Goal: Navigation & Orientation: Find specific page/section

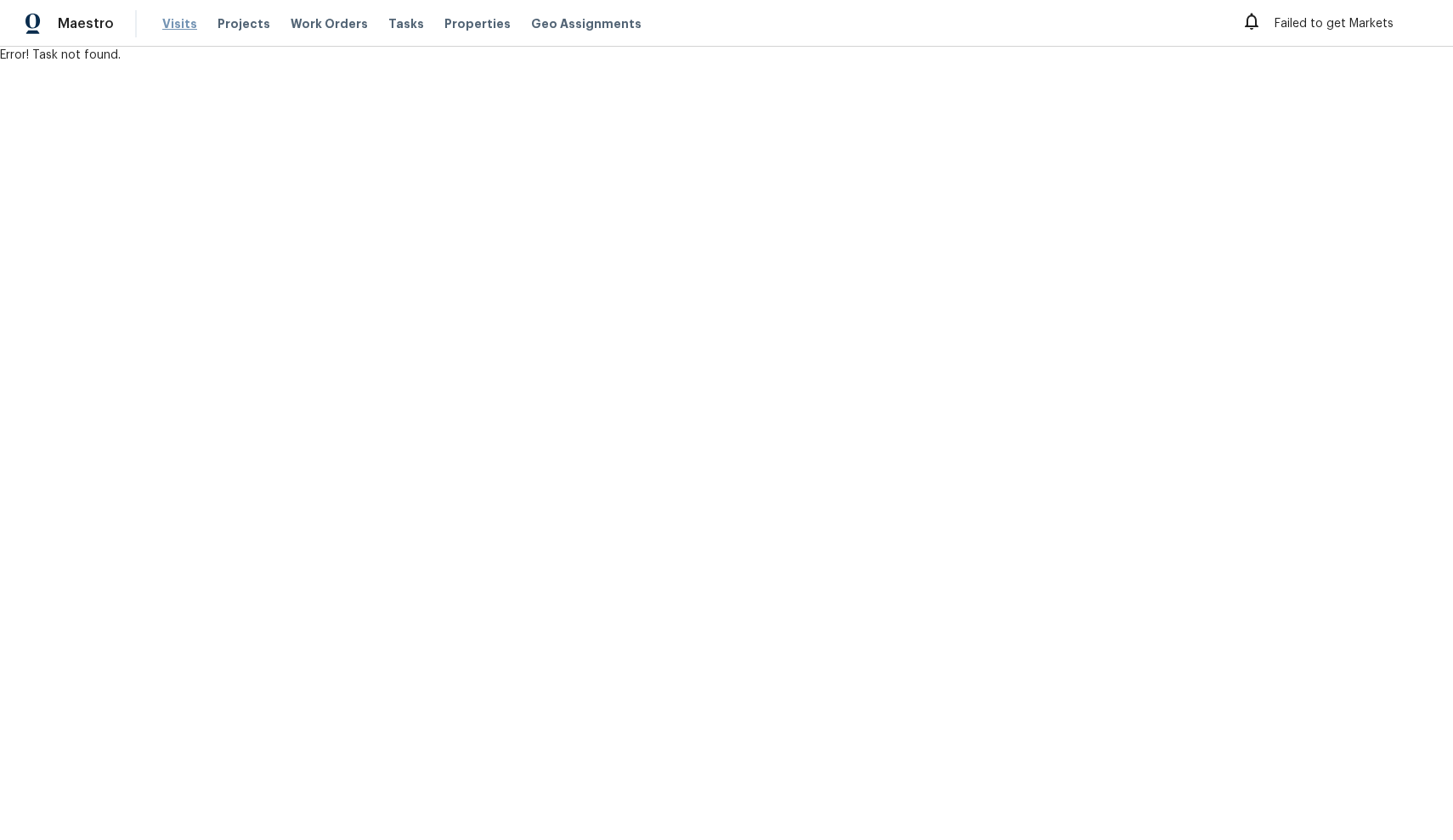
click at [173, 21] on span "Visits" at bounding box center [179, 24] width 35 height 17
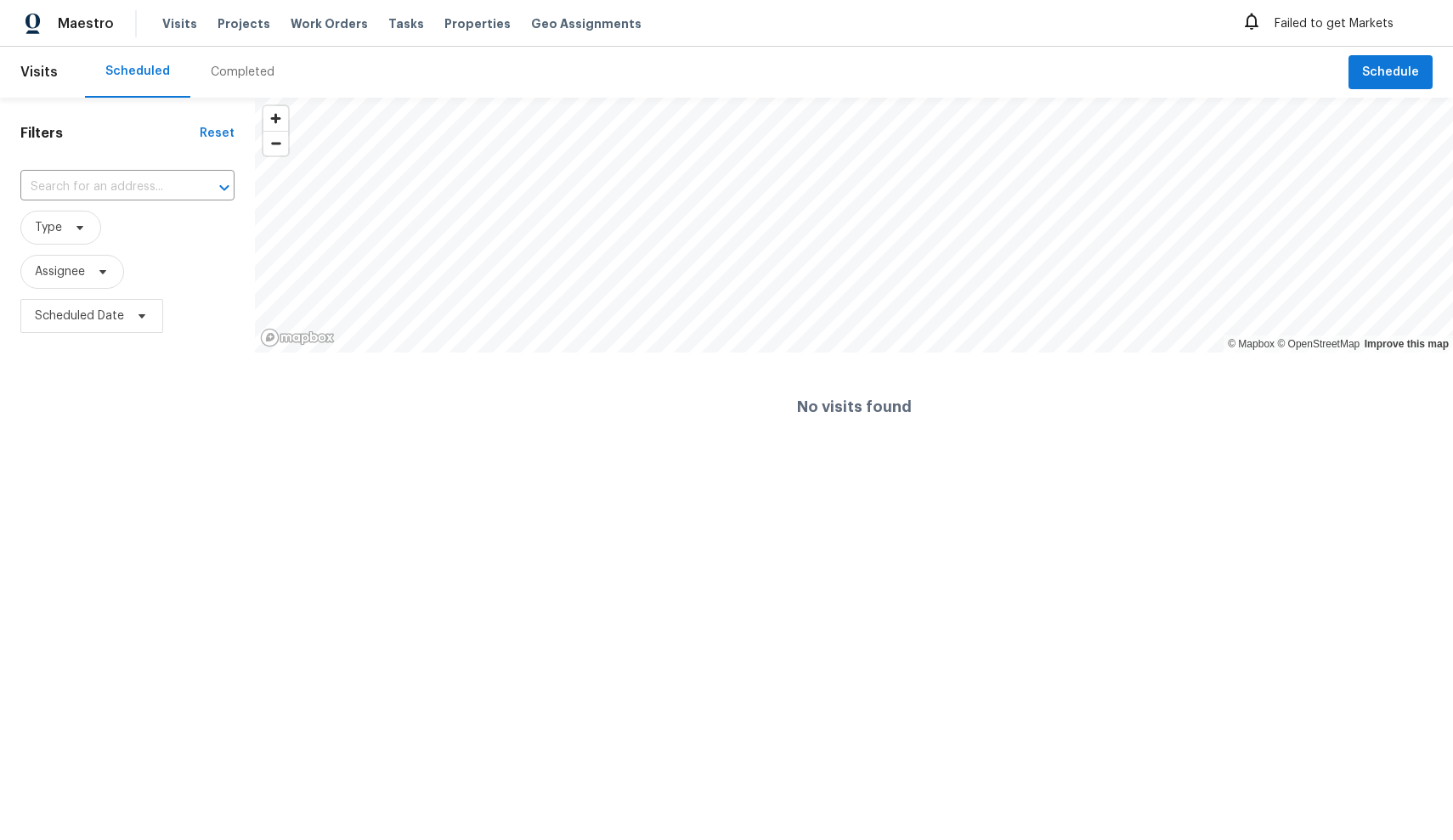
click at [234, 34] on div "Visits Projects Work Orders Tasks Properties Geo Assignments" at bounding box center [412, 24] width 500 height 27
click at [231, 26] on span "Projects" at bounding box center [244, 24] width 53 height 17
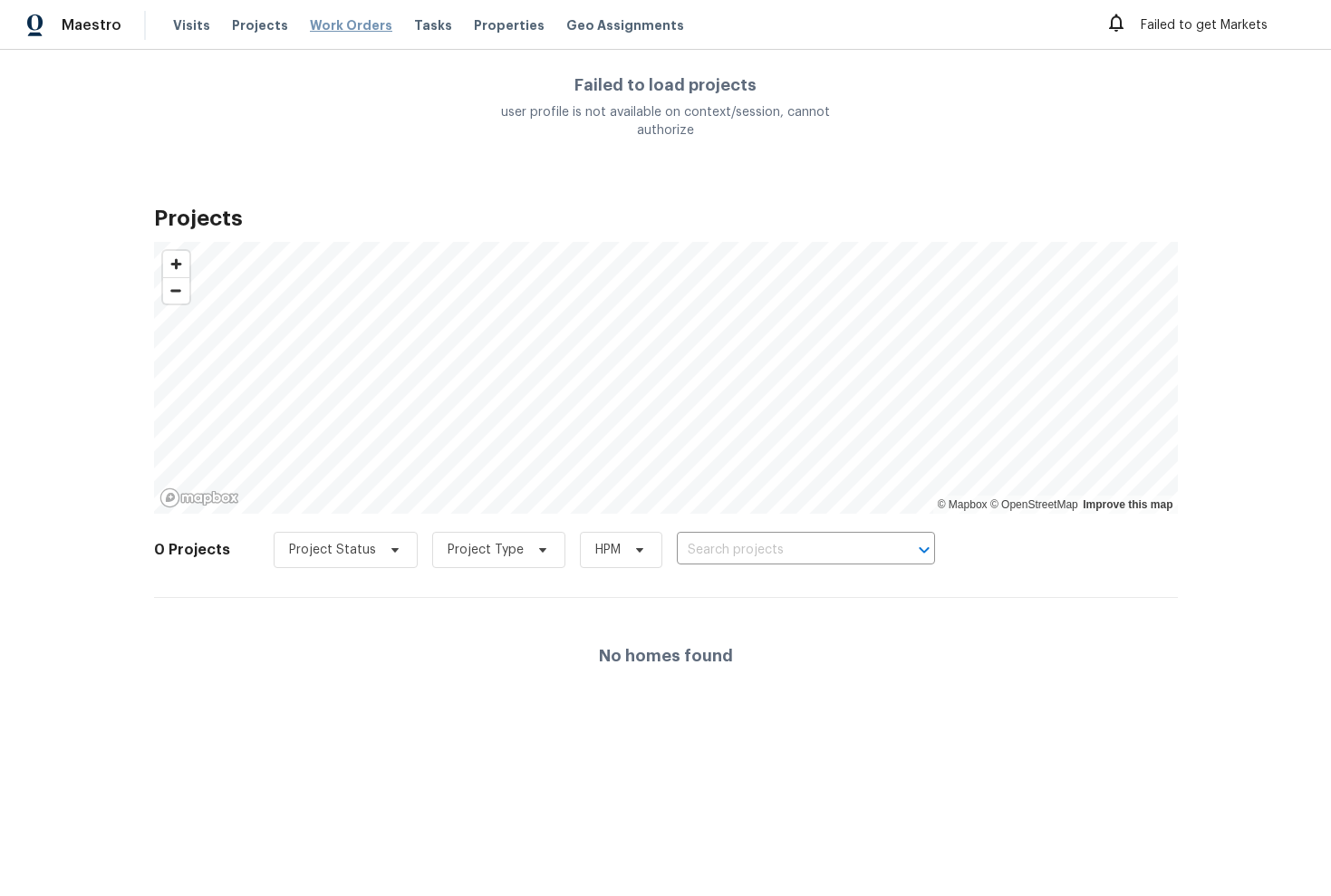
click at [358, 32] on span "Work Orders" at bounding box center [351, 25] width 83 height 18
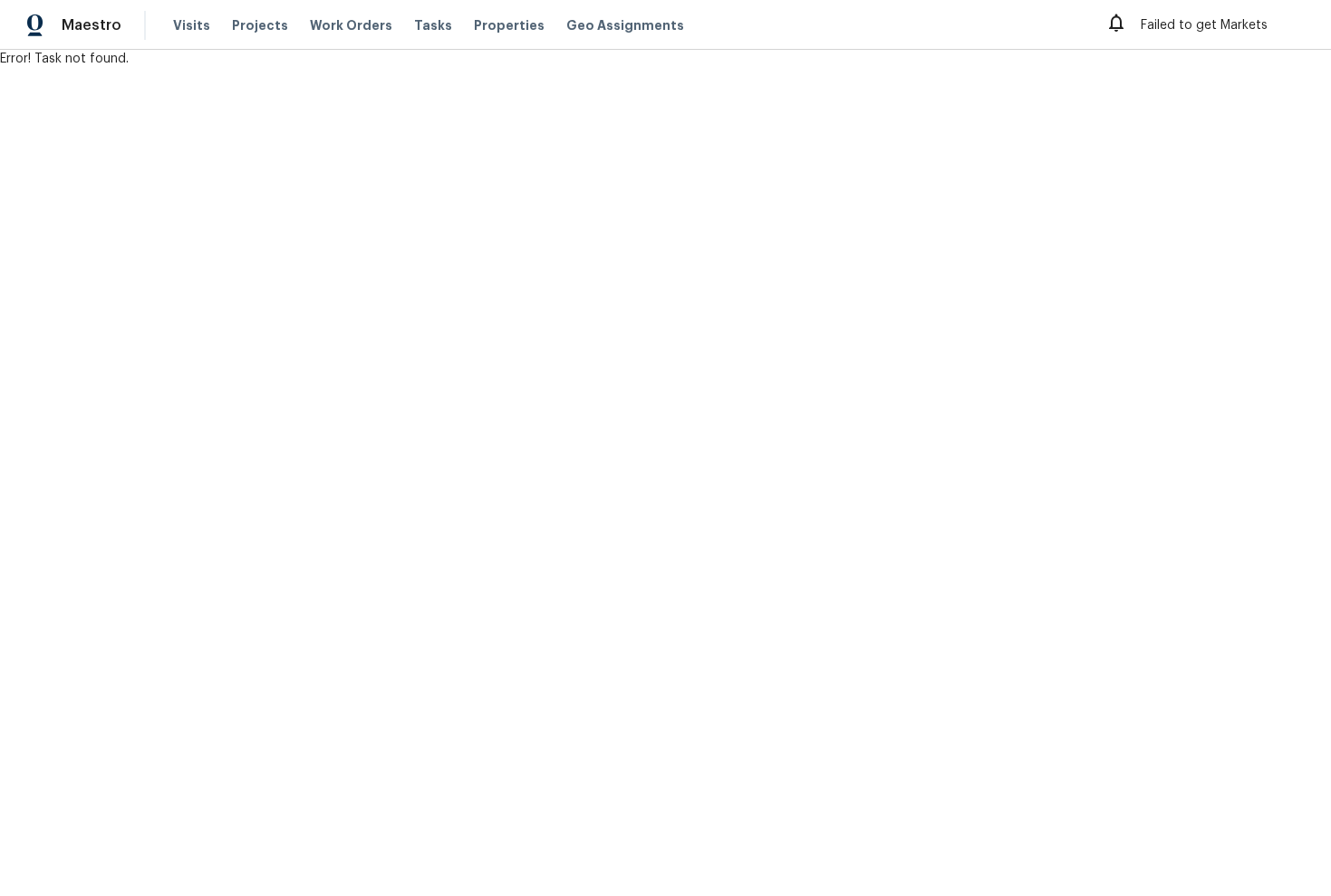
click at [42, 25] on img at bounding box center [35, 25] width 16 height 23
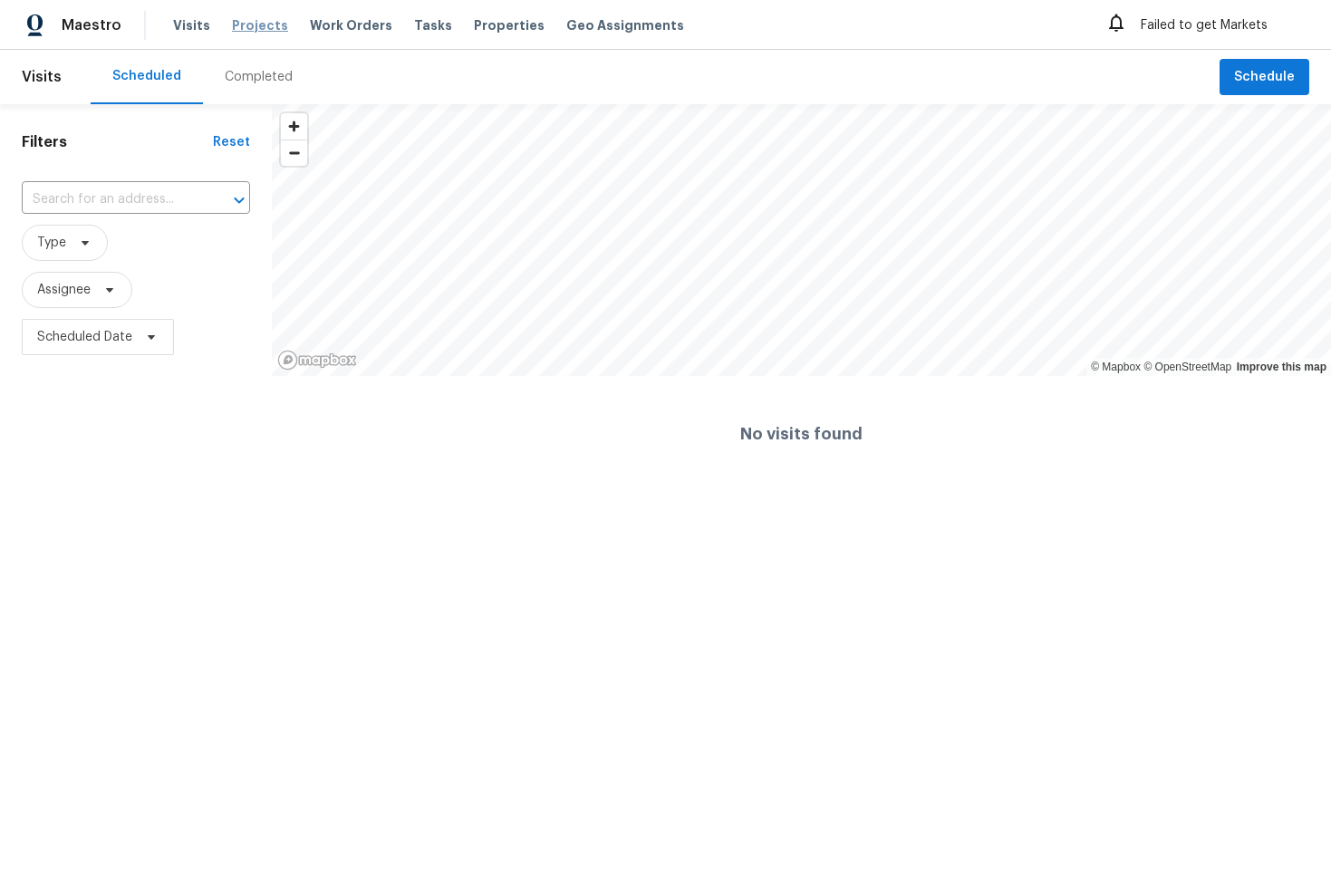
click at [232, 30] on span "Projects" at bounding box center [260, 25] width 56 height 18
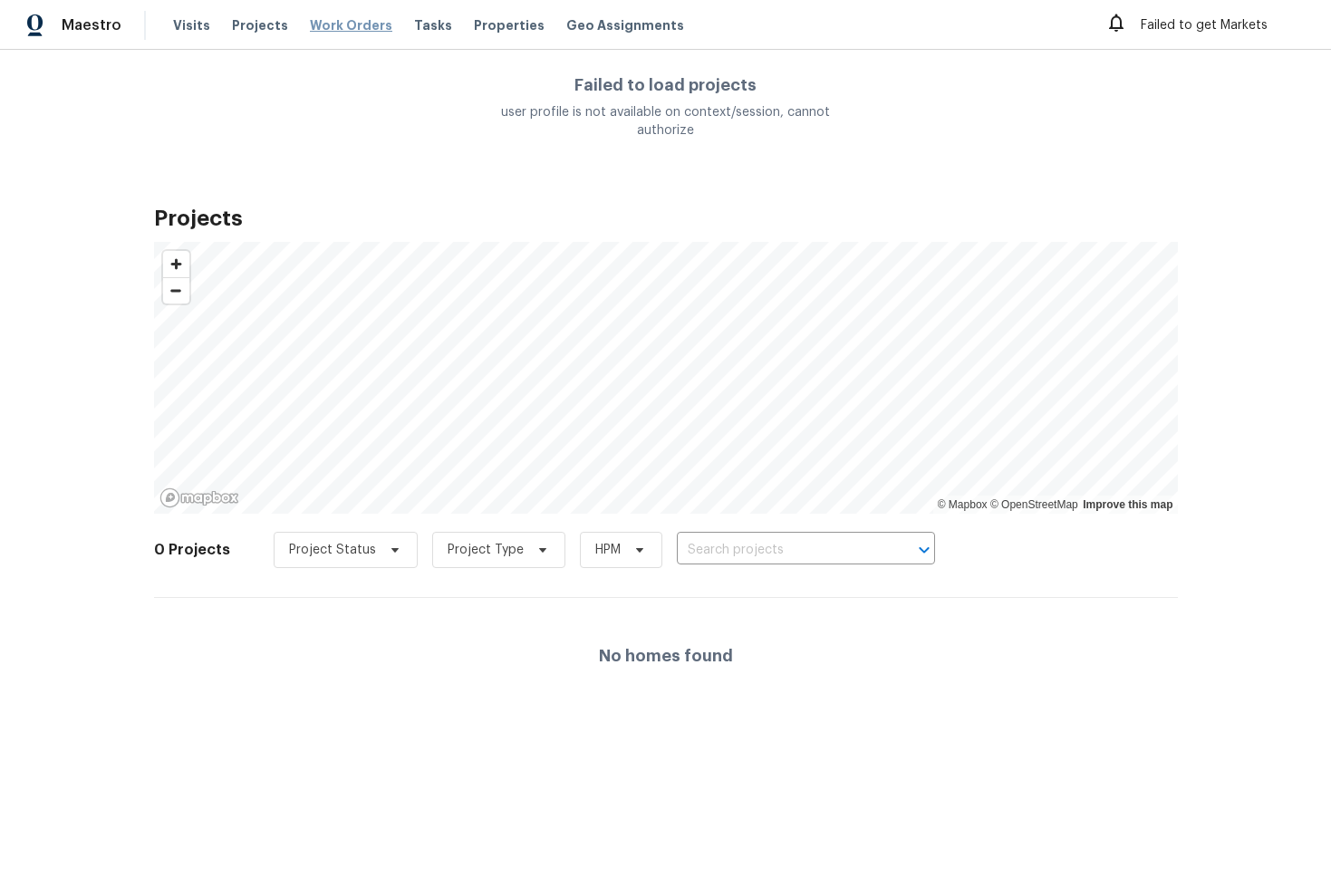
click at [356, 21] on span "Work Orders" at bounding box center [351, 25] width 83 height 18
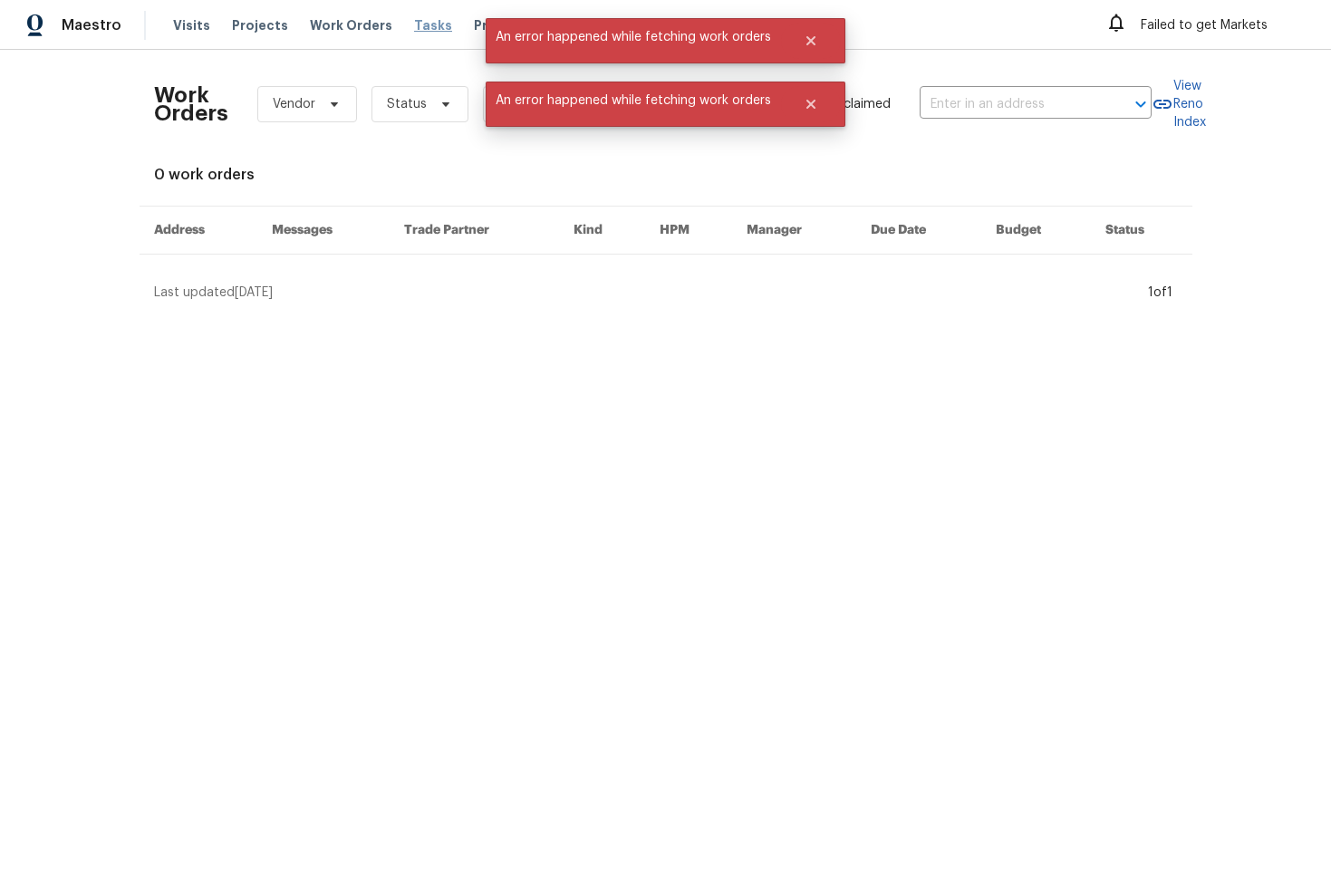
click at [423, 25] on span "Tasks" at bounding box center [433, 25] width 38 height 13
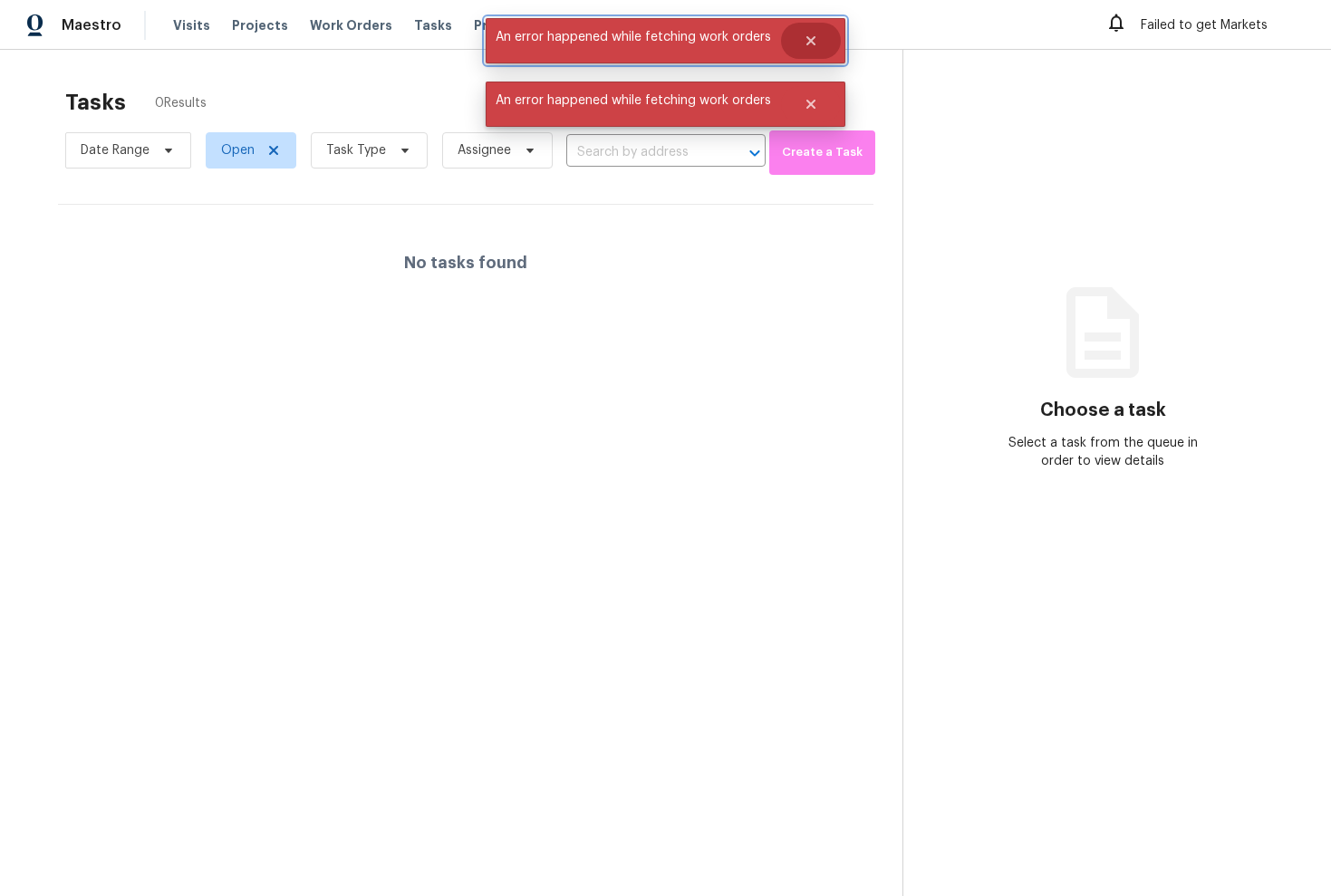
click at [822, 41] on button "Close" at bounding box center [811, 41] width 60 height 36
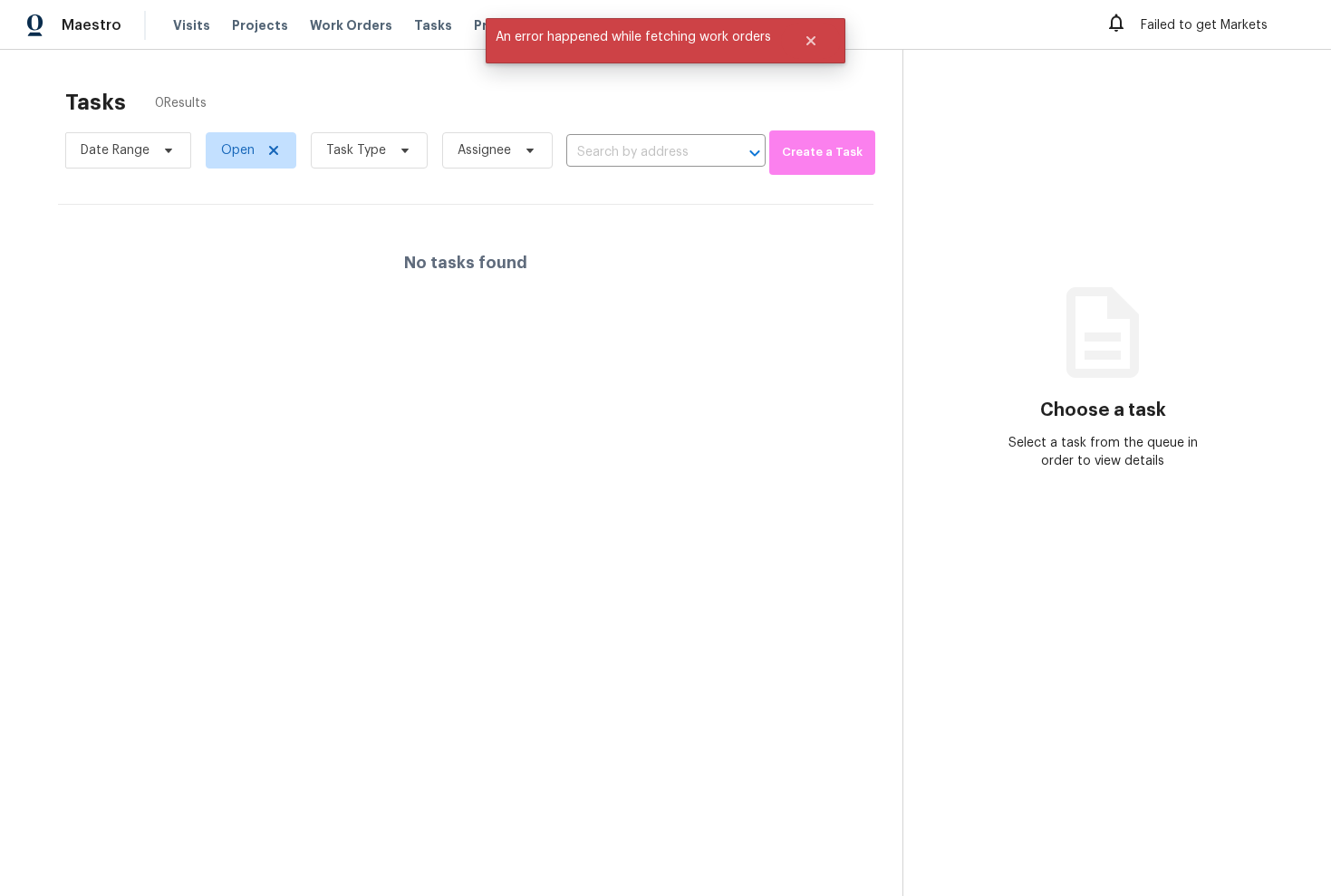
click at [818, 67] on div "Tasks 0 Results Date Range Open Task Type Assignee ​ Create a Task No tasks fou…" at bounding box center [665, 498] width 1331 height 896
click at [806, 52] on button "Close" at bounding box center [811, 41] width 60 height 36
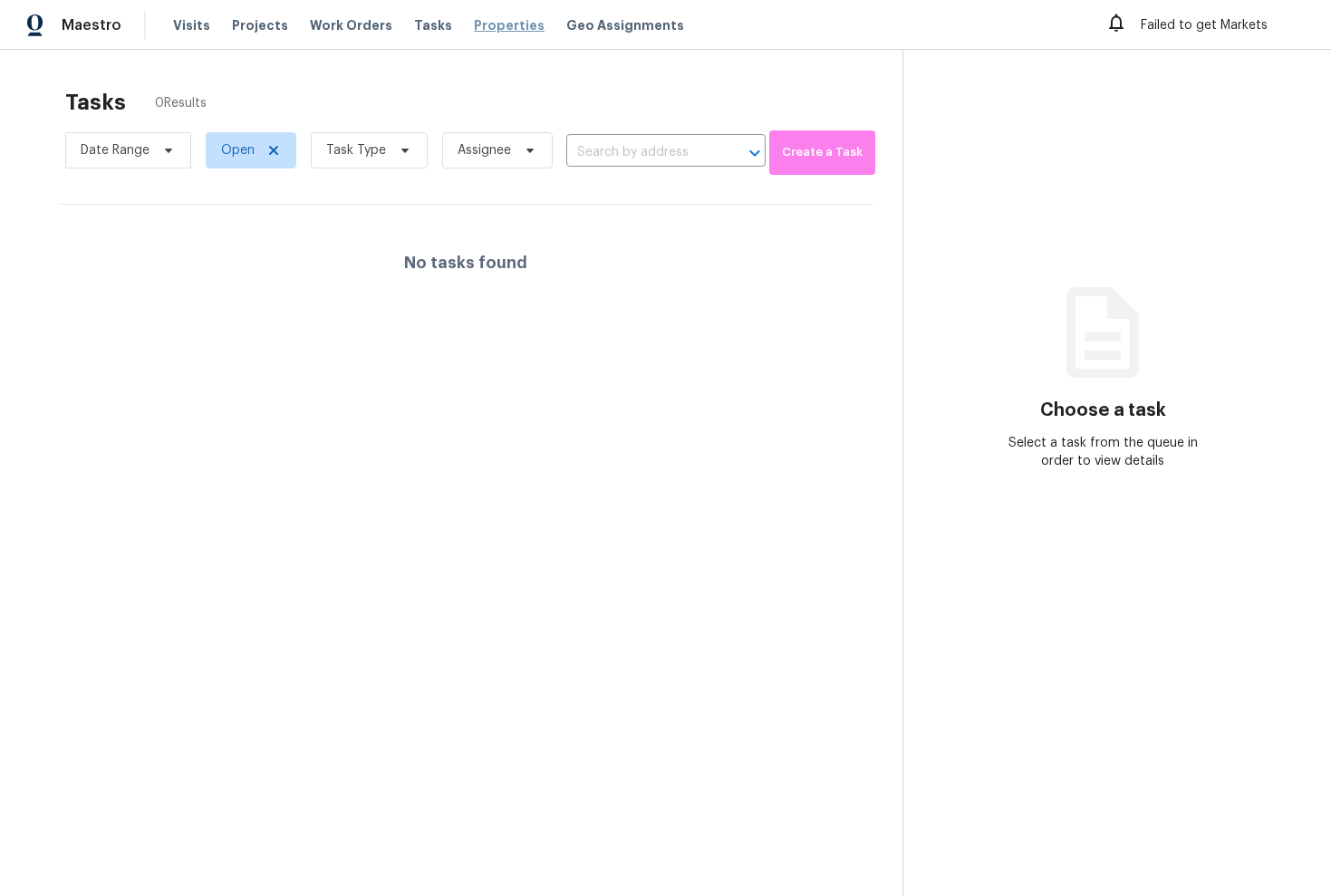
click at [489, 28] on span "Properties" at bounding box center [509, 25] width 71 height 18
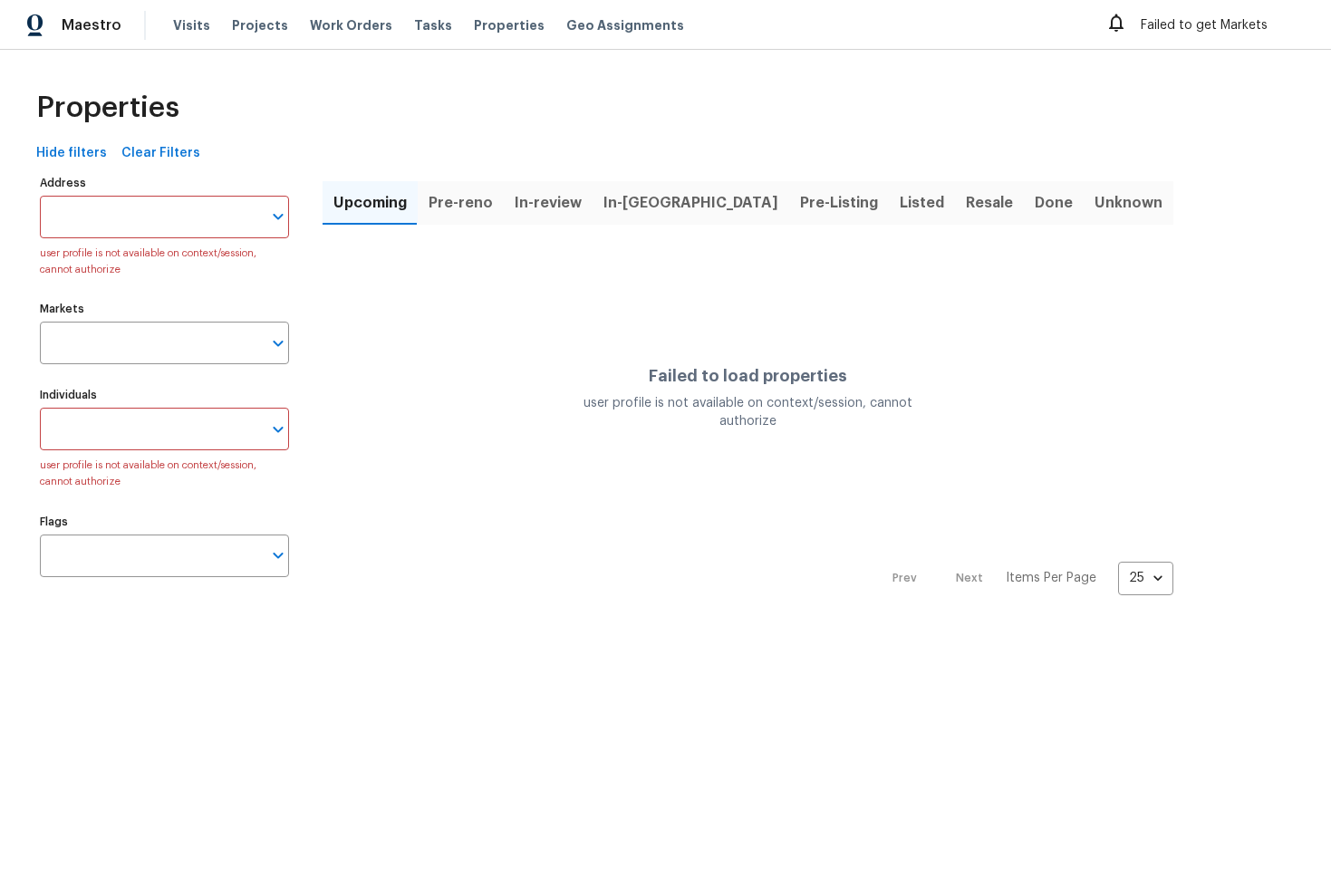
click at [1229, 22] on div "Failed to get Markets" at bounding box center [1205, 25] width 198 height 29
click at [1159, 32] on div "Failed to get Markets" at bounding box center [1205, 25] width 198 height 29
click at [1119, 30] on icon at bounding box center [1116, 24] width 15 height 18
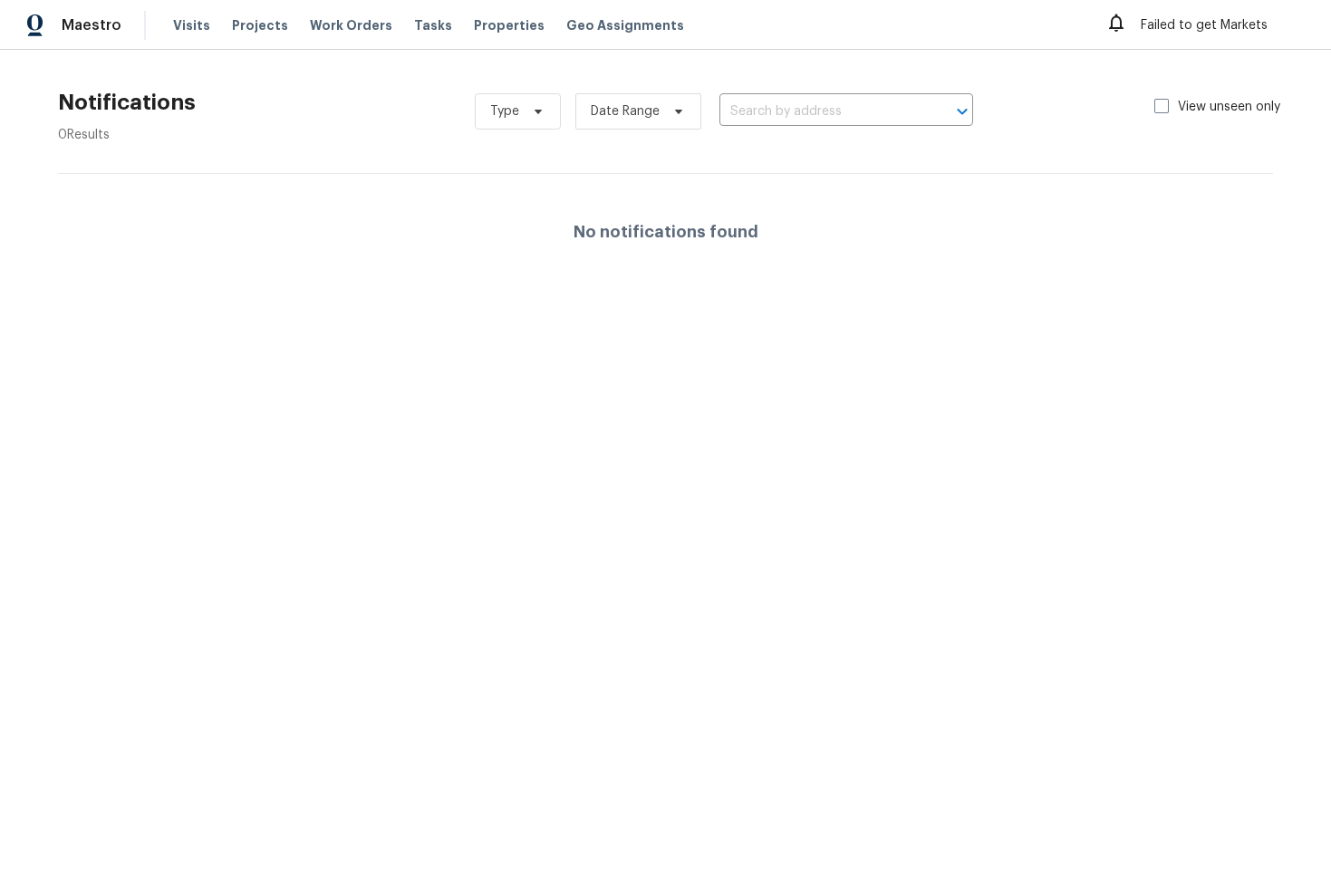
click at [599, 36] on div "Visits Projects Work Orders Tasks Properties Geo Assignments" at bounding box center [439, 25] width 533 height 29
click at [599, 29] on span "Geo Assignments" at bounding box center [624, 25] width 117 height 18
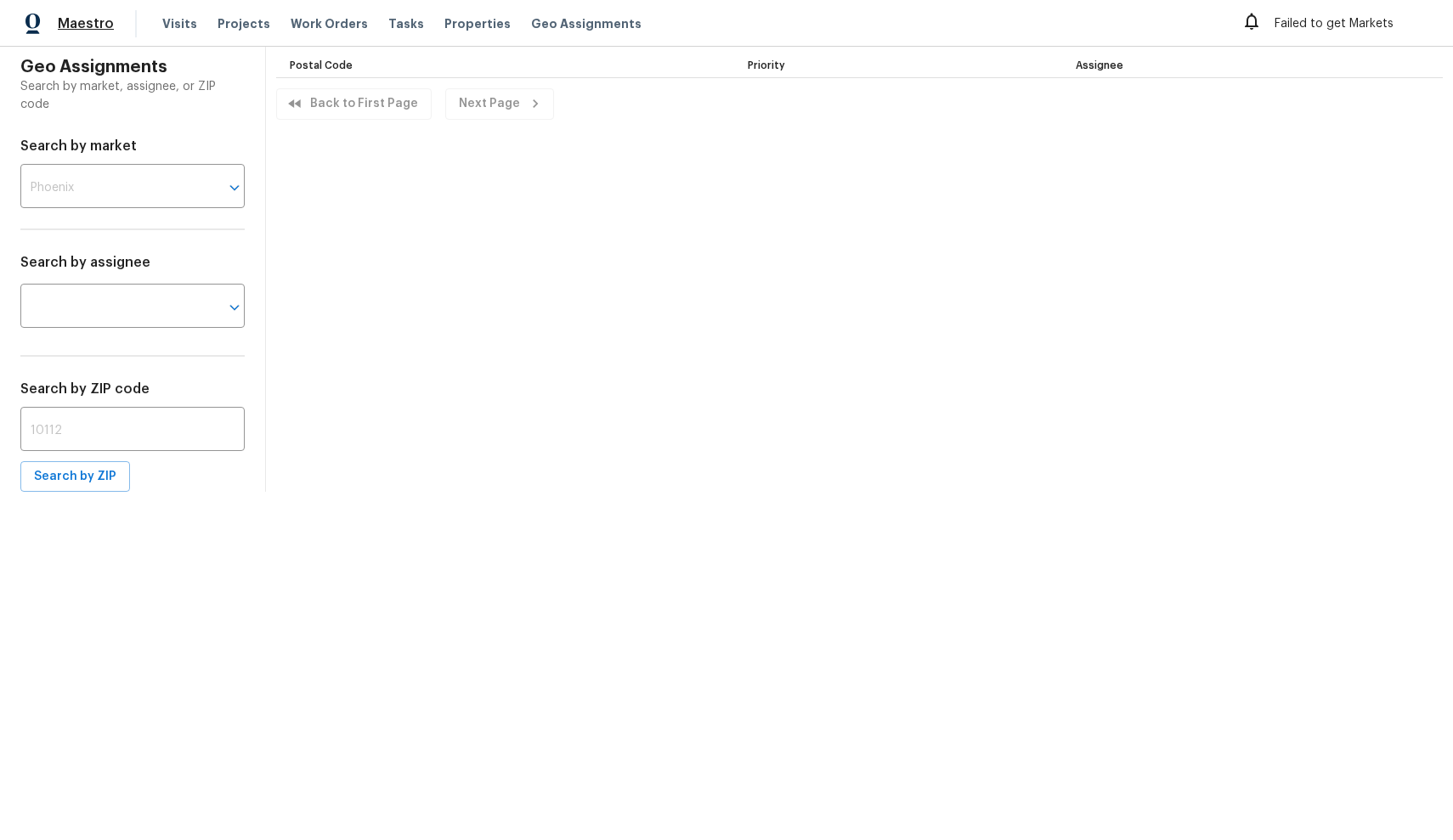
click at [77, 28] on span "Maestro" at bounding box center [86, 24] width 56 height 17
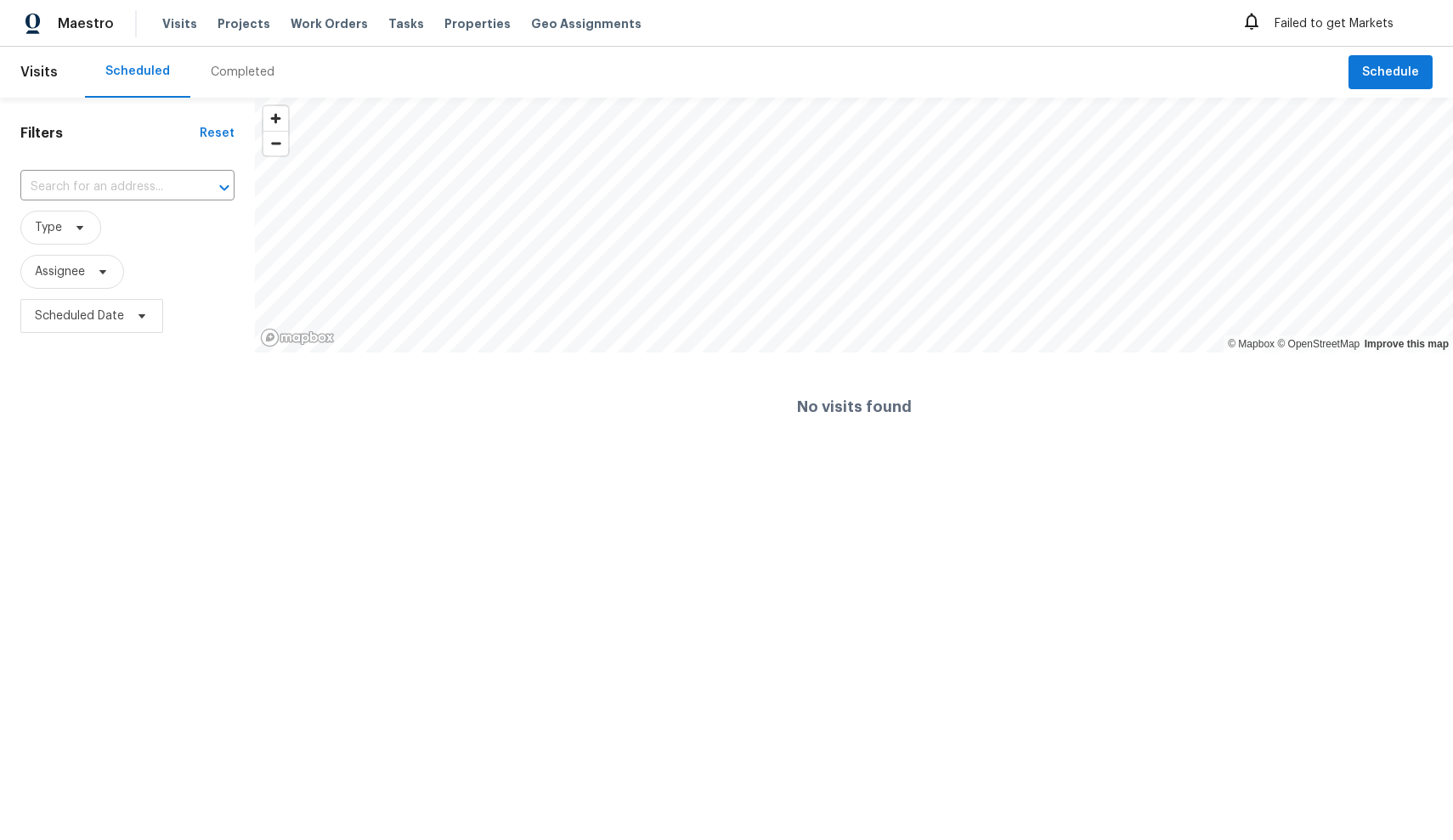
click at [253, 56] on div "Completed" at bounding box center [242, 72] width 104 height 51
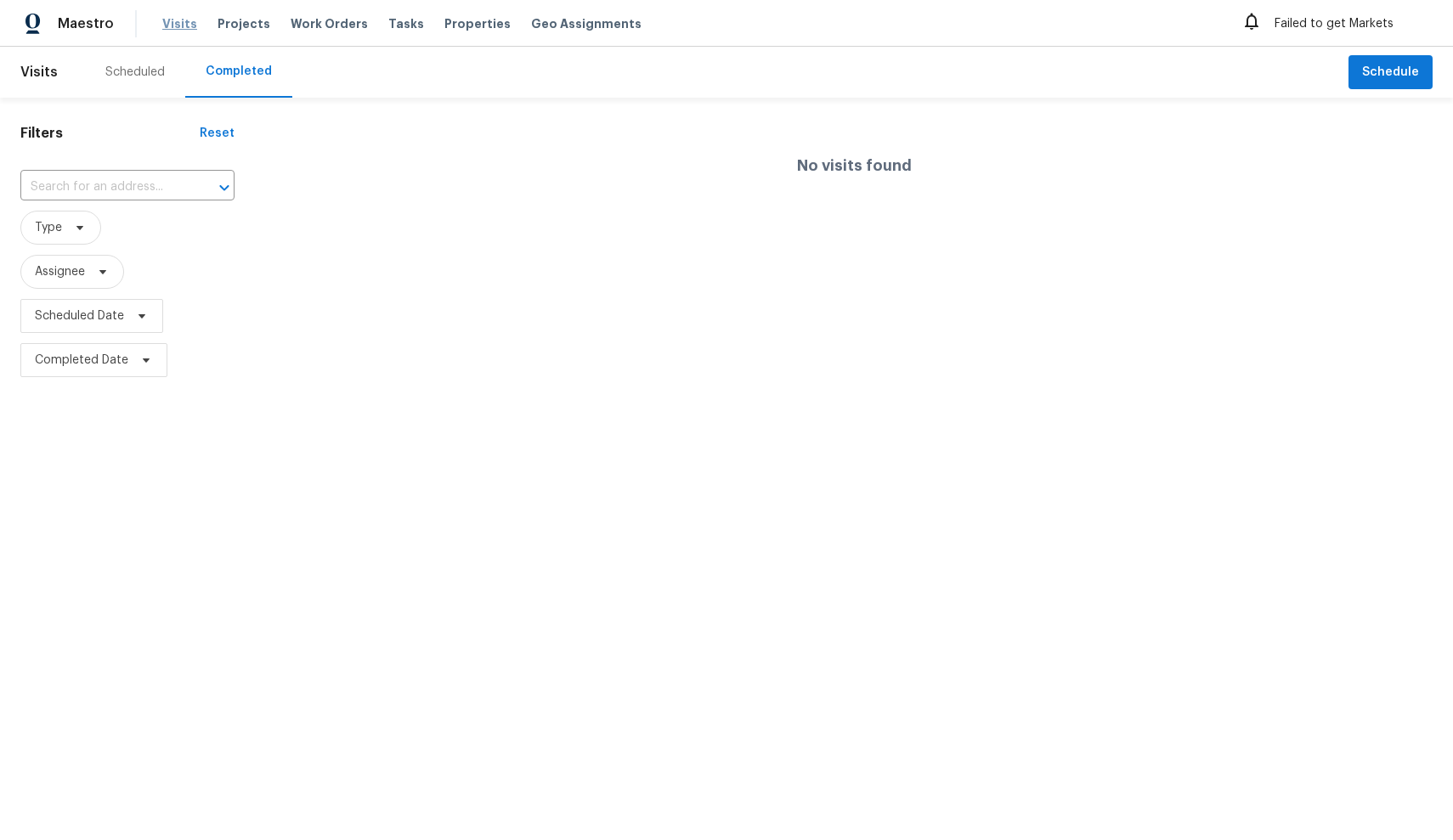
click at [180, 25] on span "Visits" at bounding box center [179, 24] width 35 height 17
click at [220, 29] on span "Projects" at bounding box center [244, 24] width 53 height 17
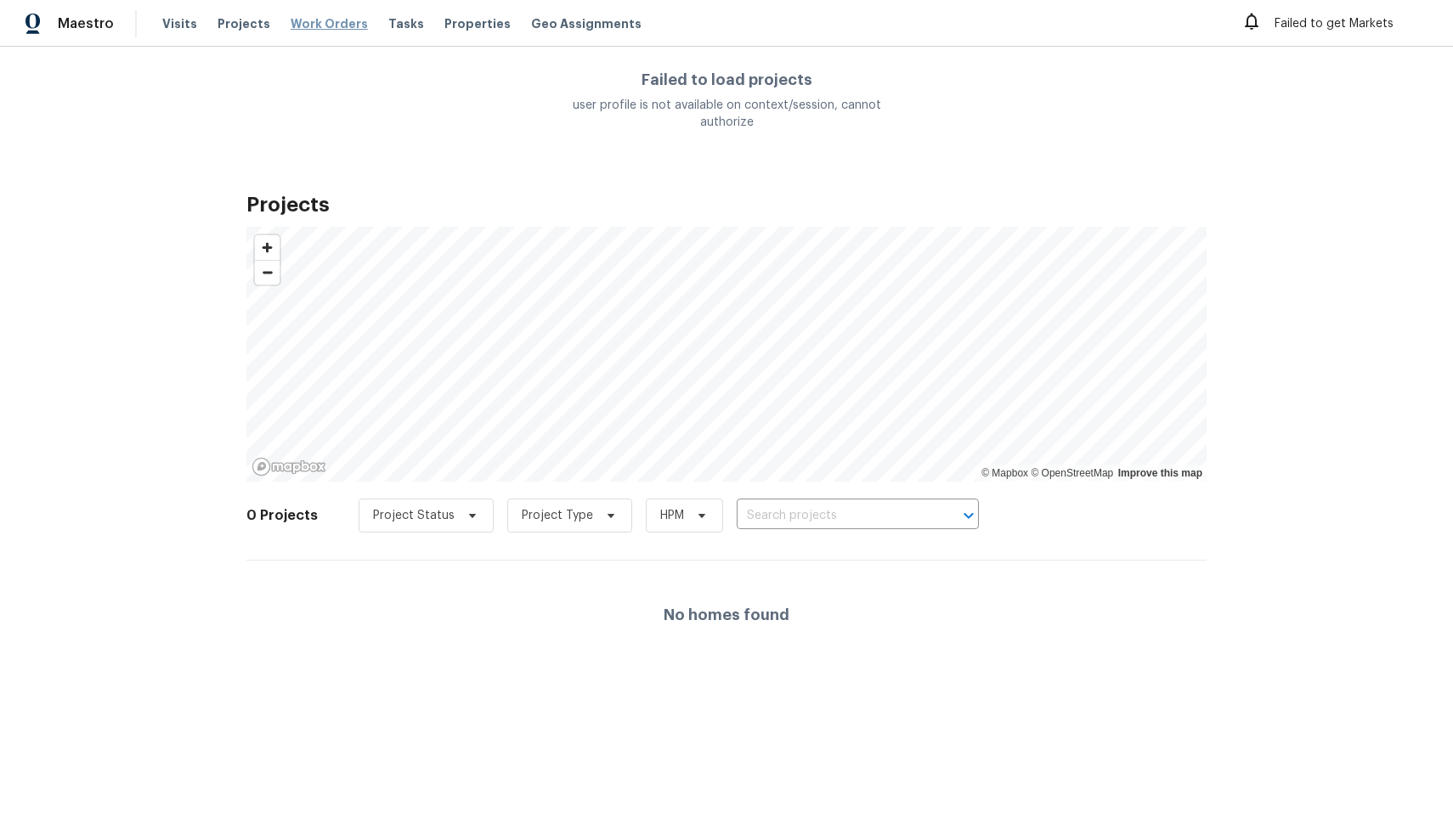
click at [321, 26] on span "Work Orders" at bounding box center [329, 24] width 78 height 17
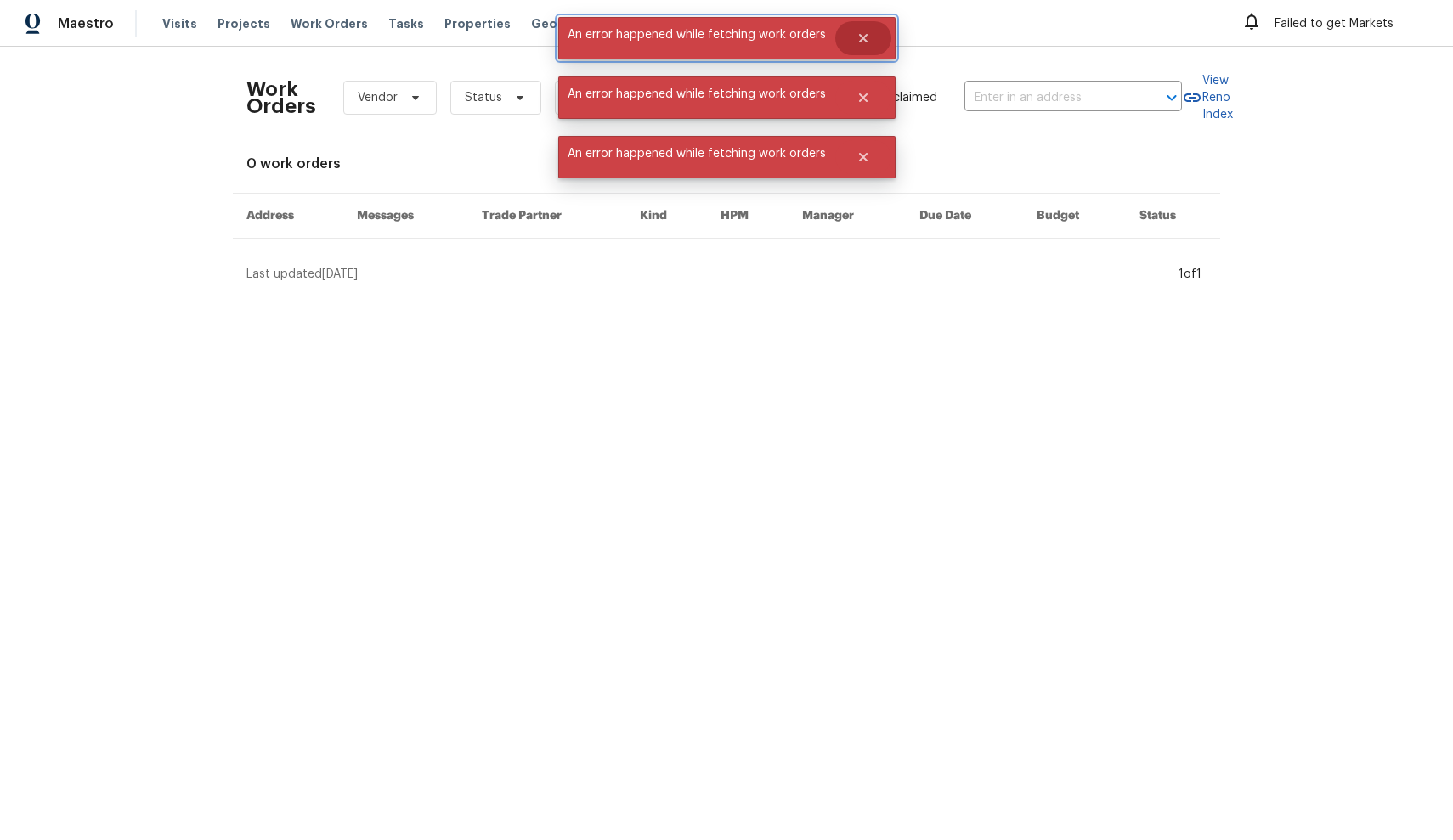
click at [851, 38] on button "Close" at bounding box center [863, 38] width 56 height 34
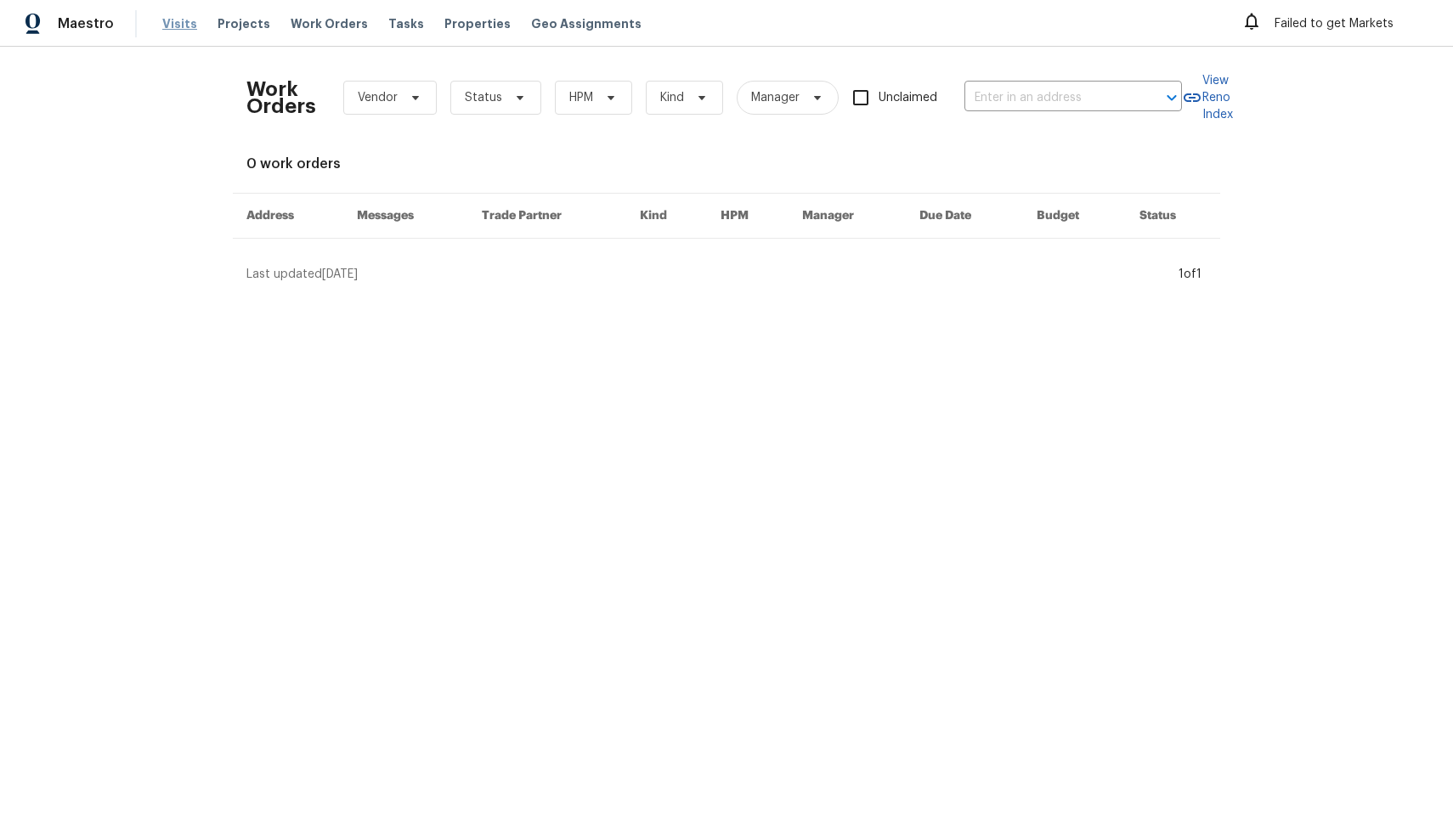
click at [180, 23] on span "Visits" at bounding box center [179, 24] width 35 height 17
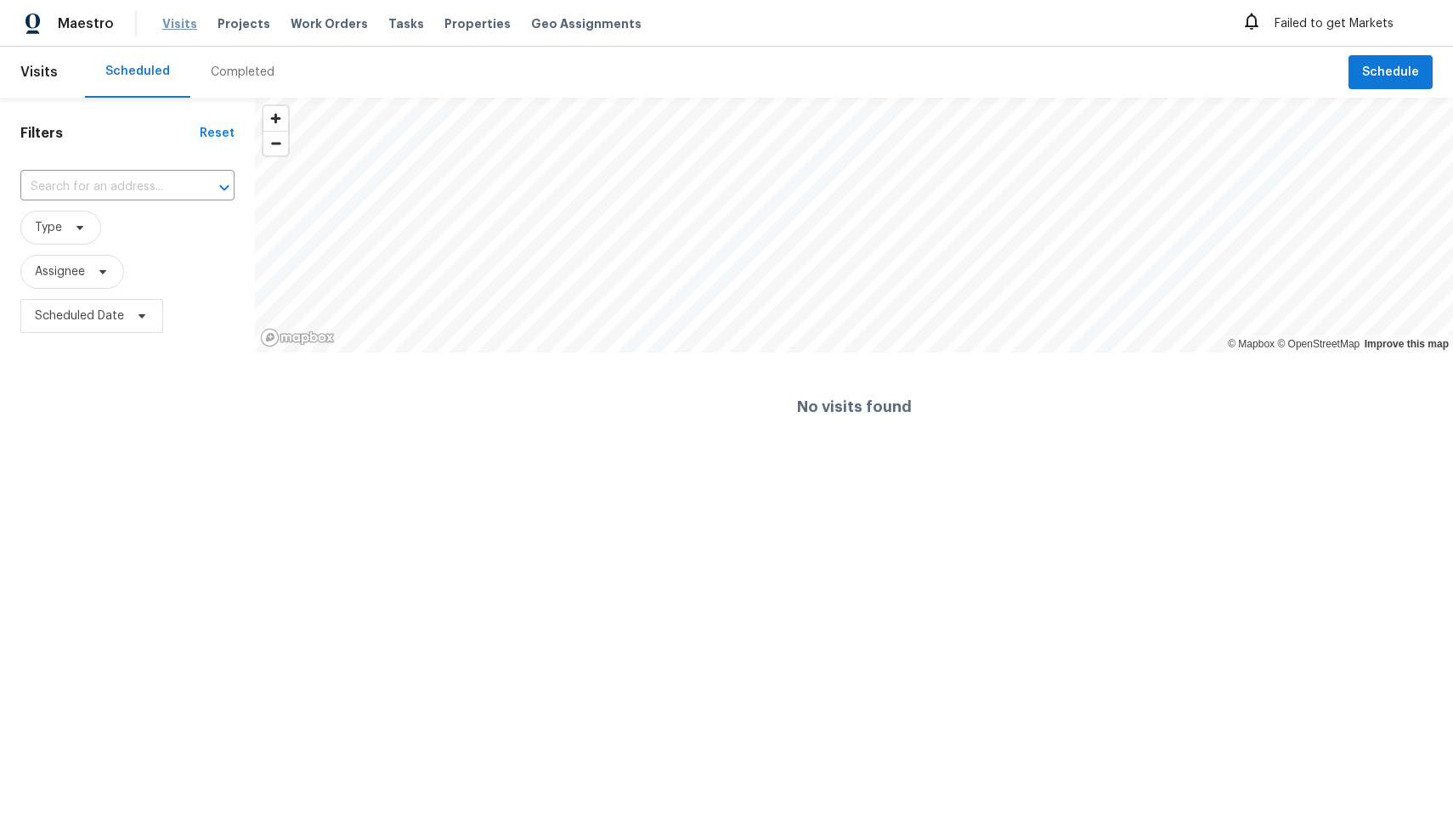
click at [180, 23] on span "Visits" at bounding box center [179, 24] width 35 height 17
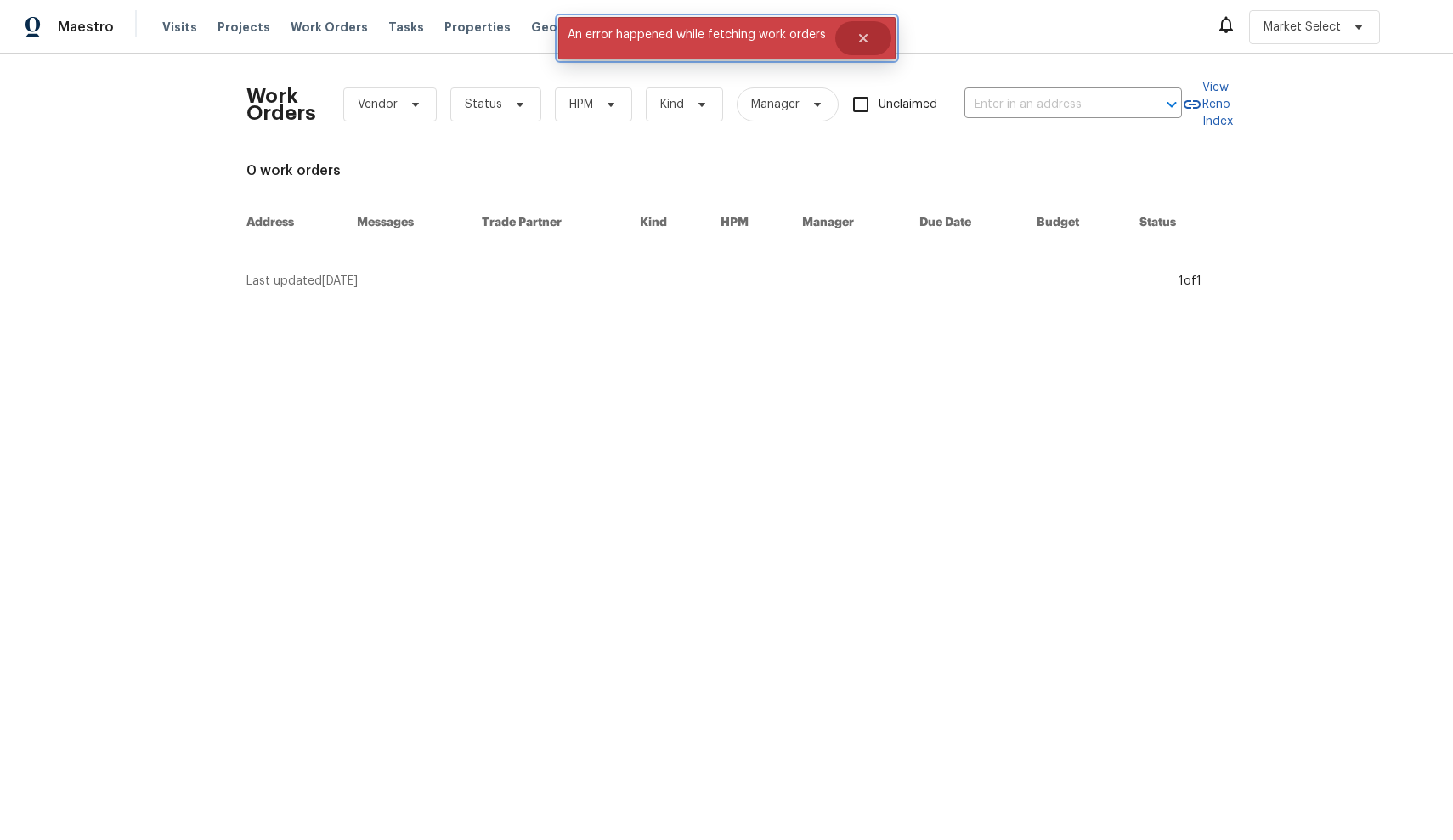
click at [868, 46] on button "Close" at bounding box center [863, 38] width 56 height 34
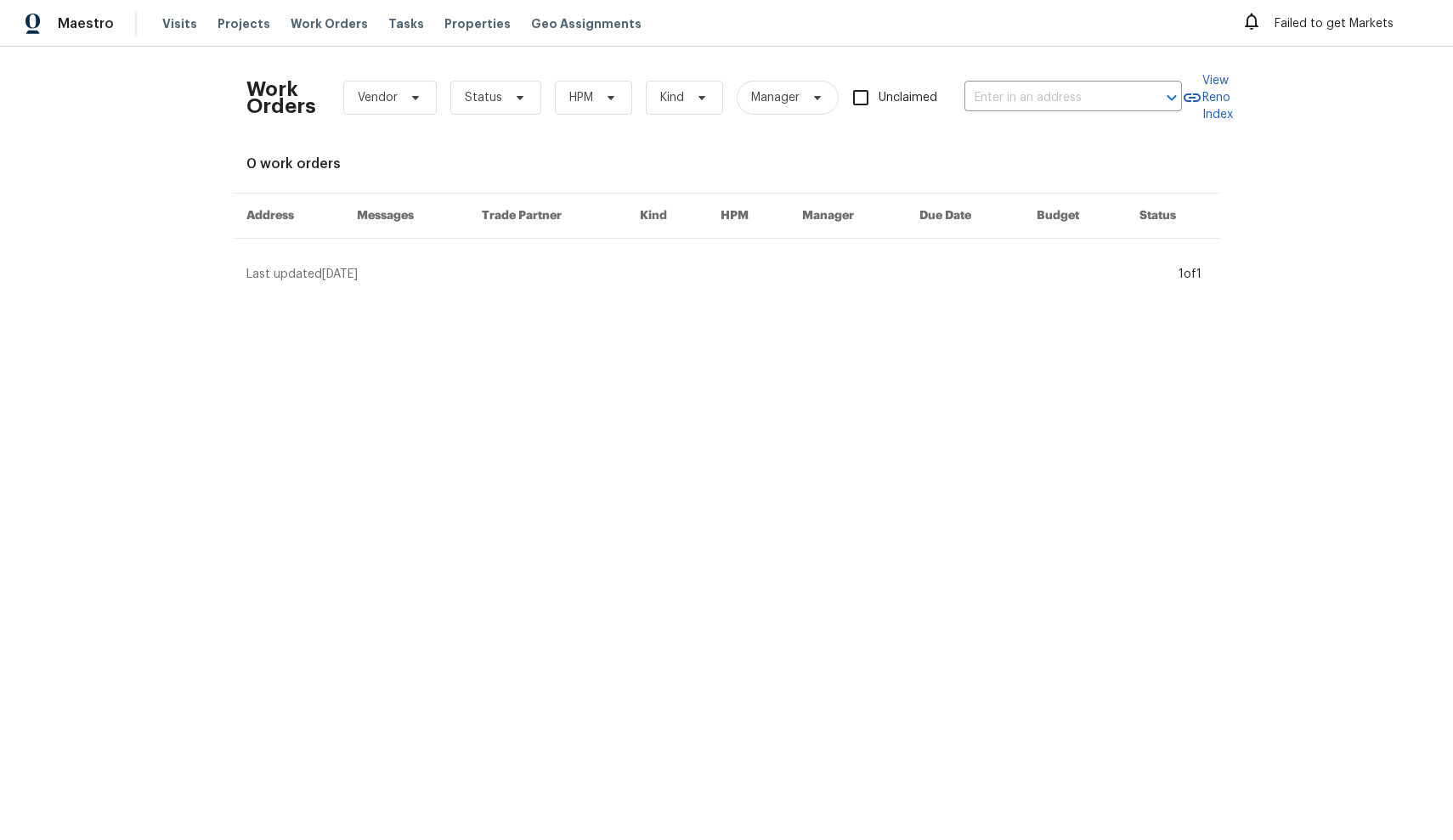
click at [1343, 31] on div "Failed to get Markets" at bounding box center [1334, 24] width 186 height 27
click at [1316, 16] on div "Failed to get Markets" at bounding box center [1334, 24] width 186 height 27
click at [1058, 297] on html "Maestro Visits Projects Work Orders Tasks Properties Geo Assignments Failed to …" at bounding box center [726, 148] width 1453 height 297
click at [249, 26] on span "Projects" at bounding box center [244, 24] width 53 height 17
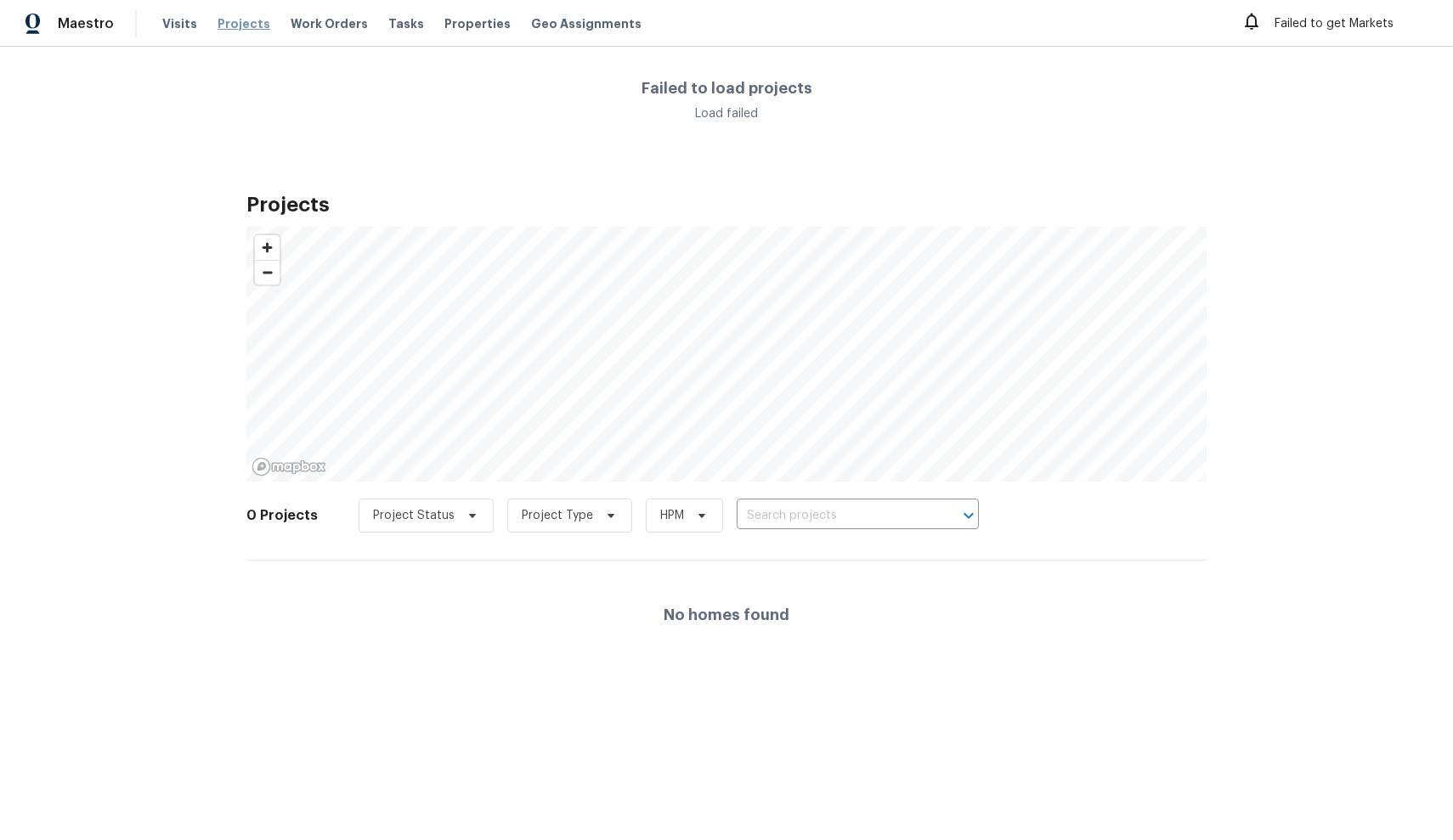
click at [235, 22] on span "Projects" at bounding box center [244, 24] width 53 height 17
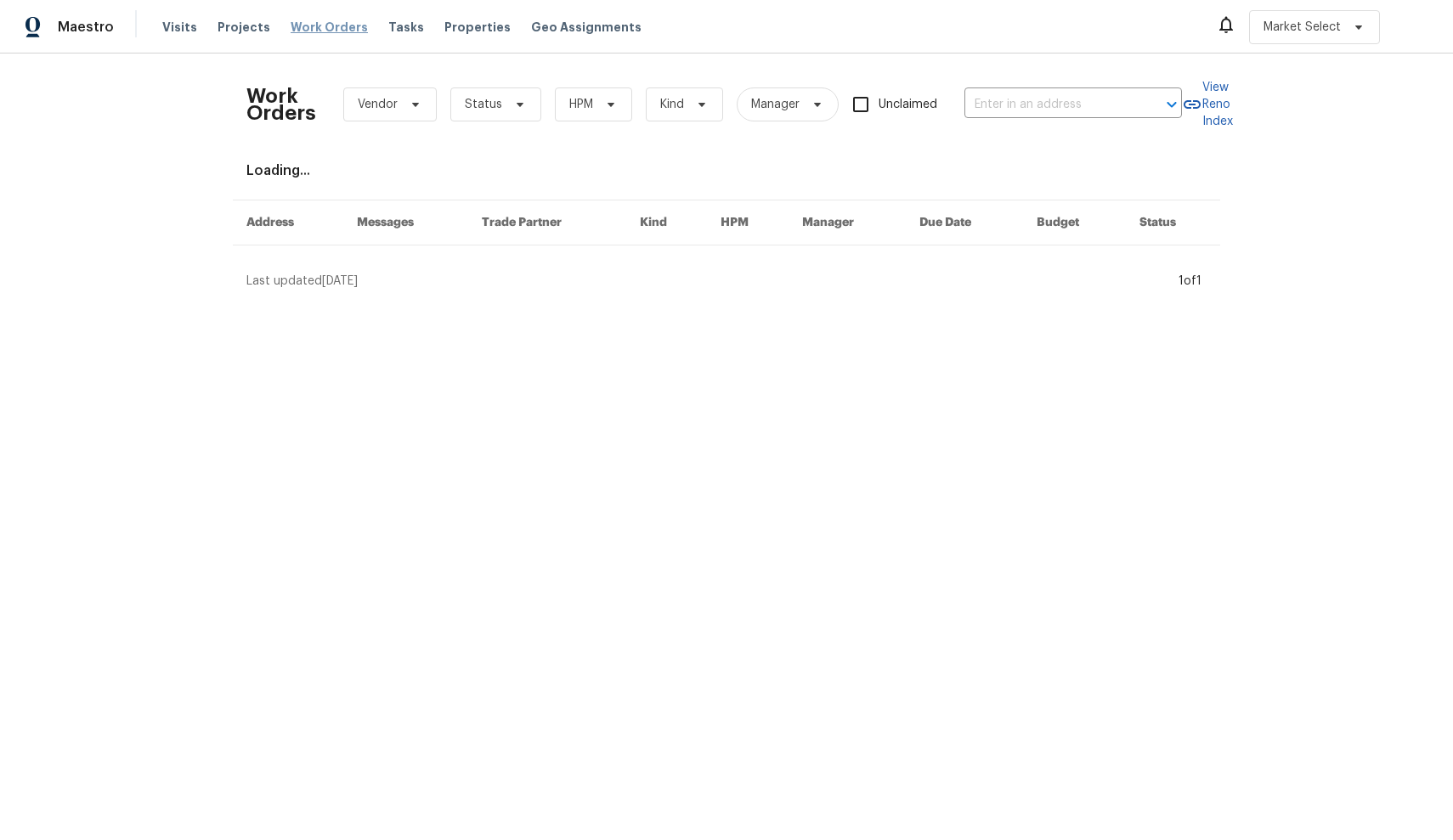
click at [311, 33] on span "Work Orders" at bounding box center [329, 27] width 78 height 17
